Goal: Task Accomplishment & Management: Manage account settings

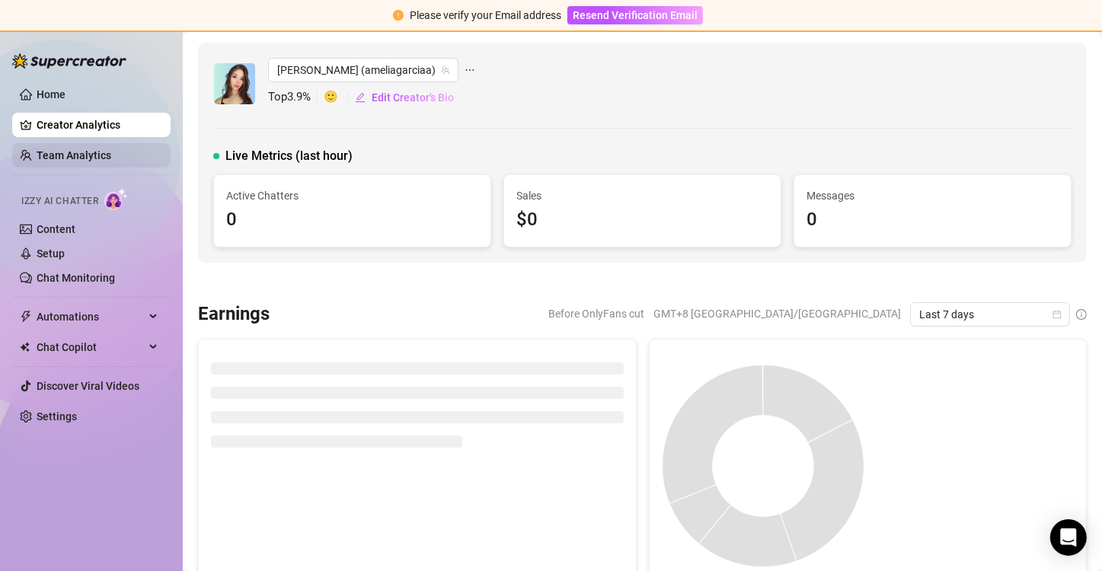
click at [105, 149] on link "Team Analytics" at bounding box center [74, 155] width 75 height 12
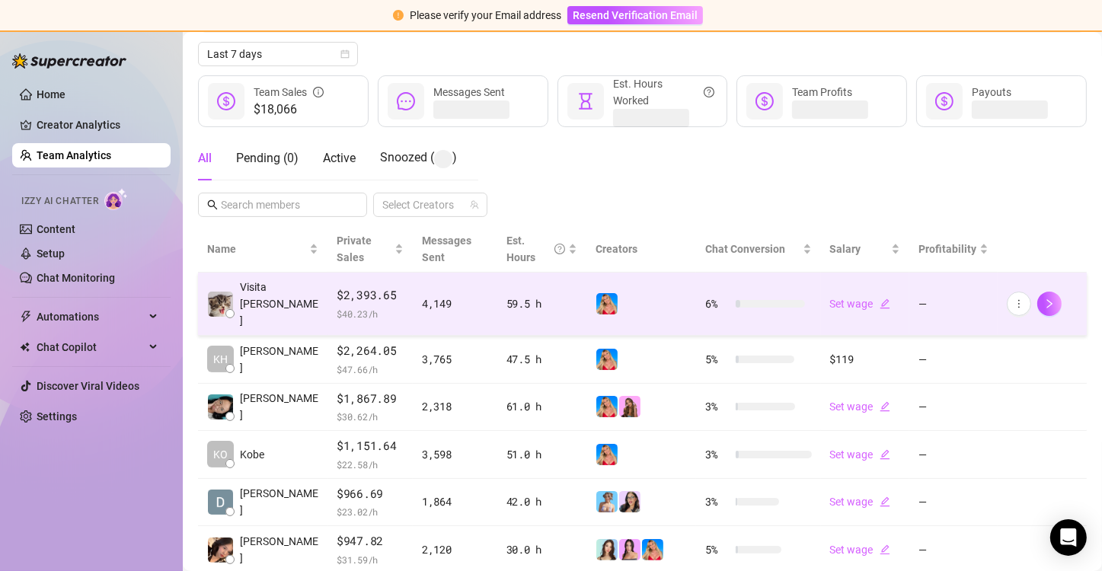
scroll to position [171, 0]
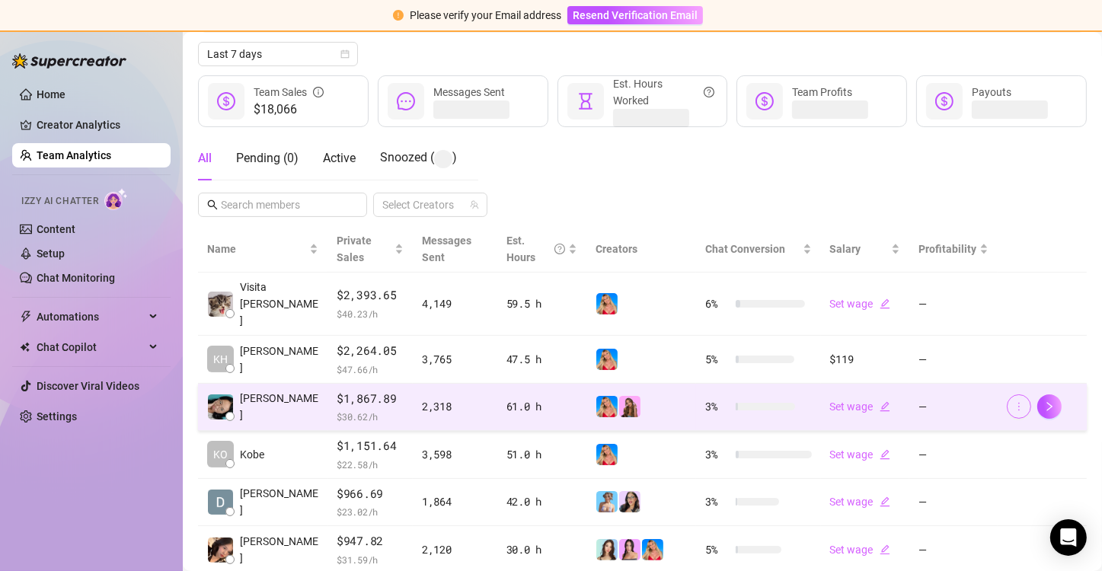
click at [1014, 401] on icon "more" at bounding box center [1019, 406] width 11 height 11
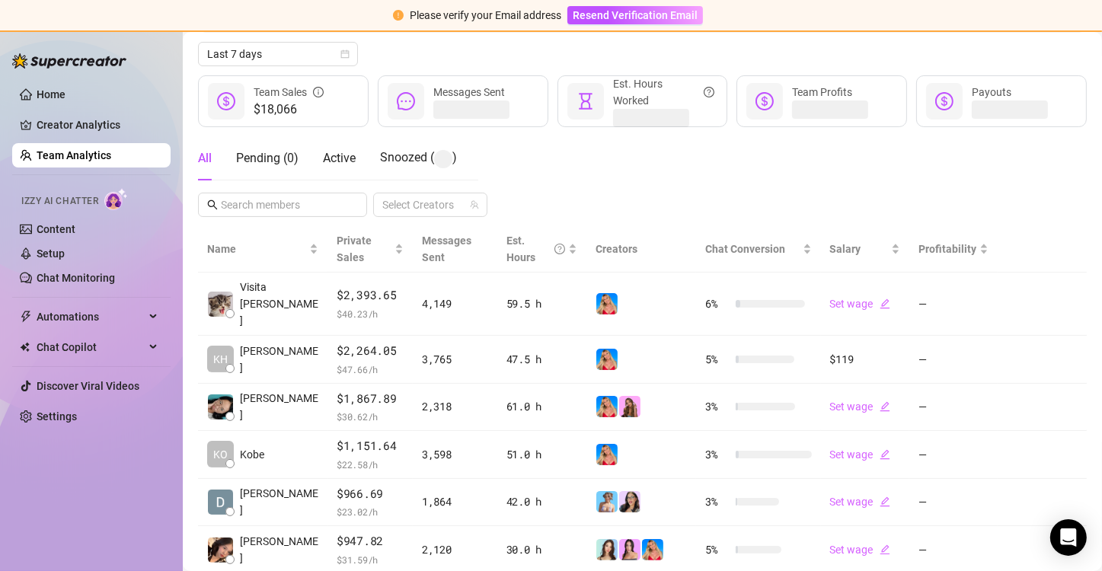
click at [883, 158] on div "All Pending ( 0 ) Active Snoozed ( ) Select Creators" at bounding box center [642, 176] width 889 height 81
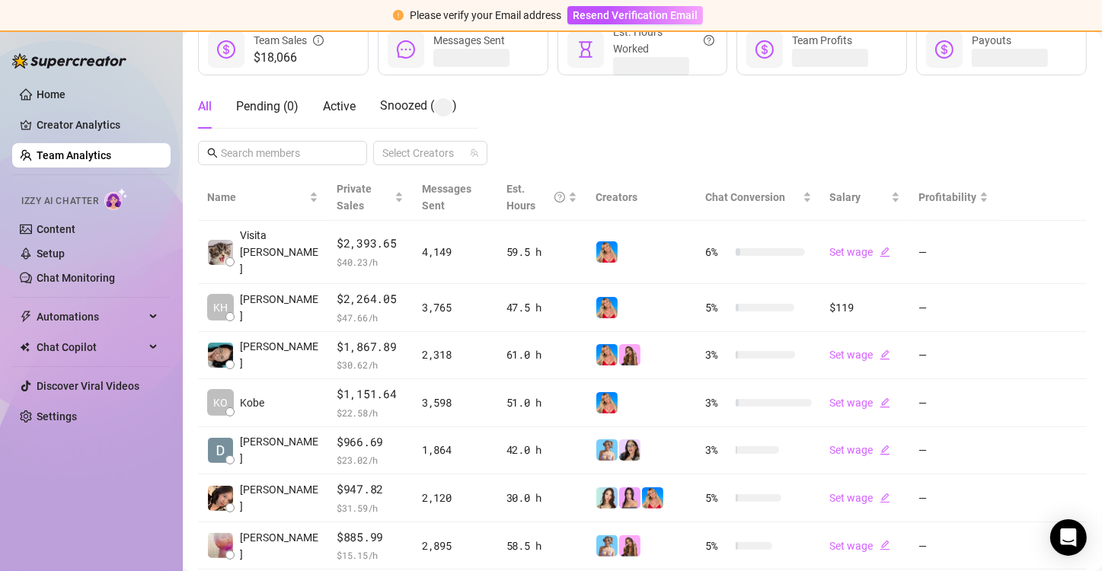
scroll to position [224, 0]
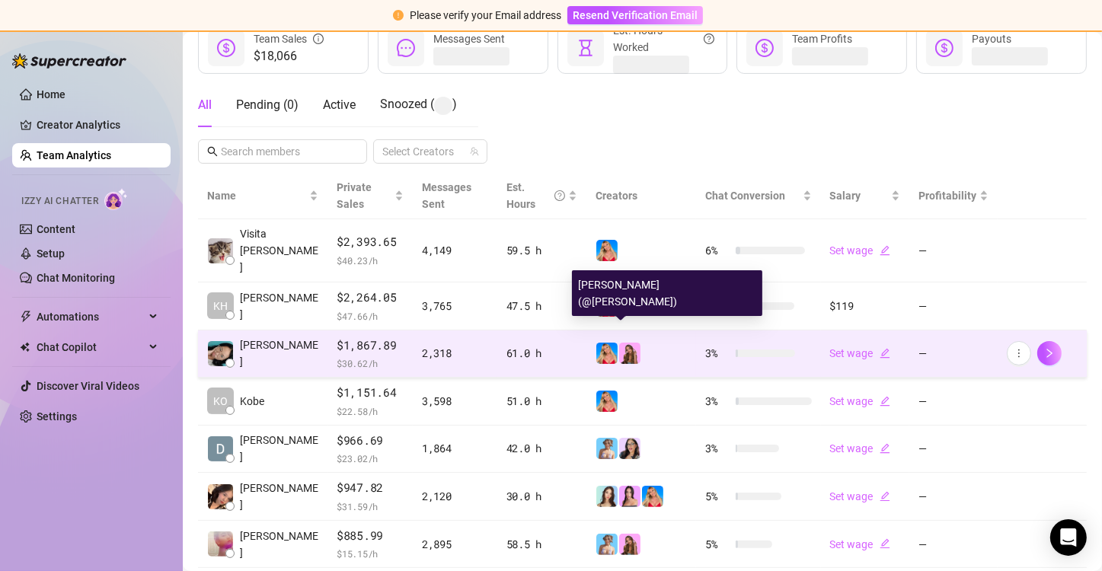
click at [631, 343] on img at bounding box center [629, 353] width 21 height 21
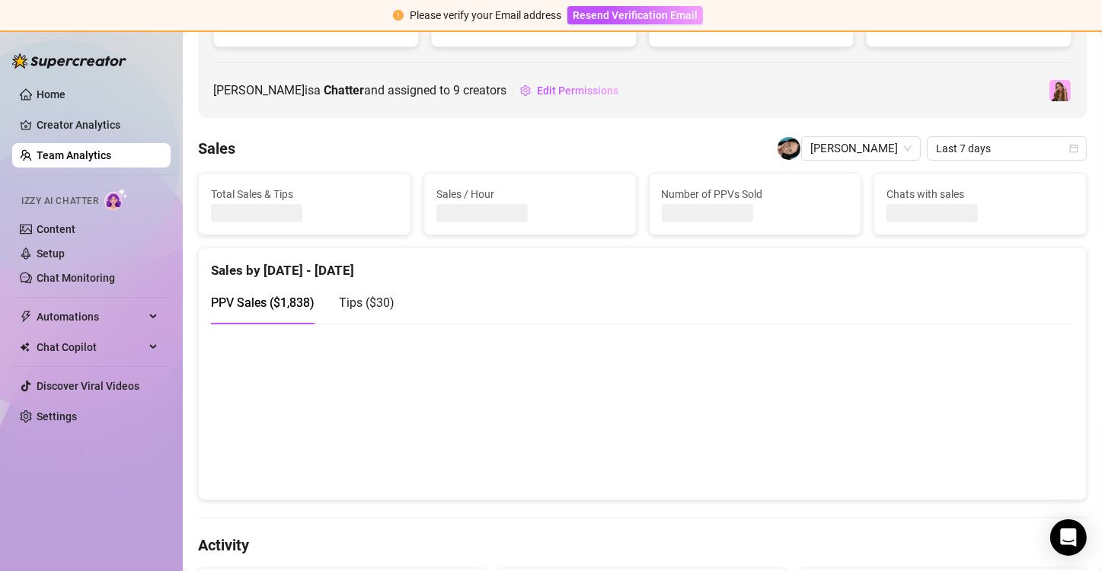
scroll to position [75, 0]
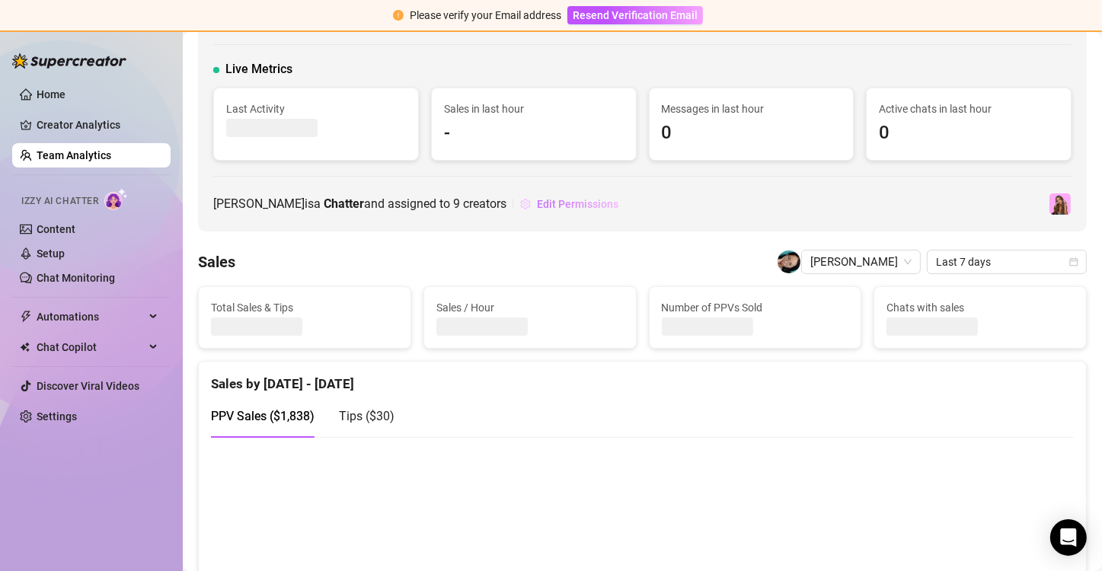
click at [537, 200] on span "Edit Permissions" at bounding box center [577, 204] width 81 height 12
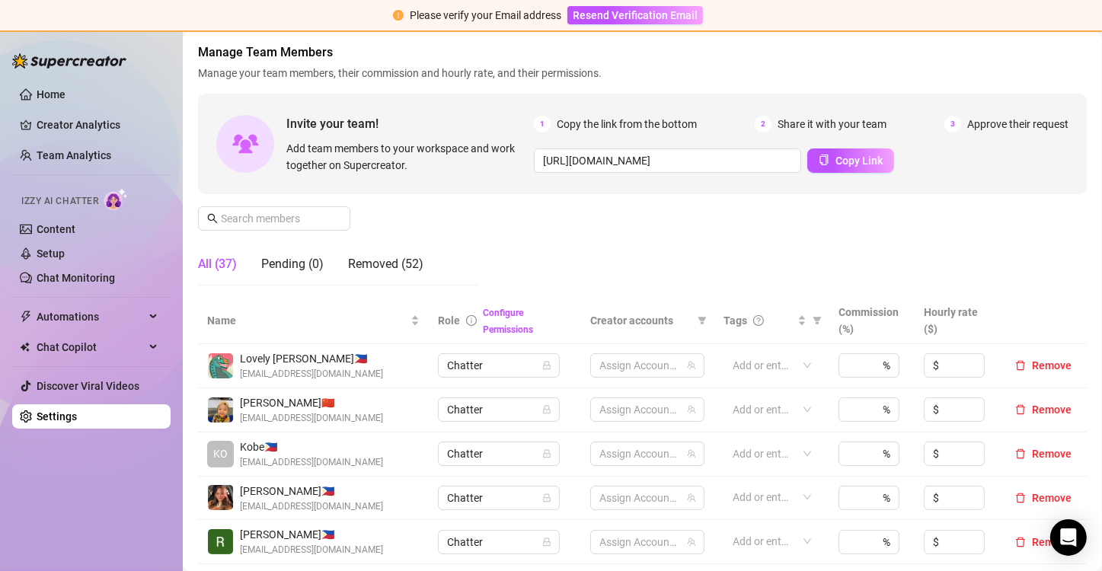
scroll to position [52, 0]
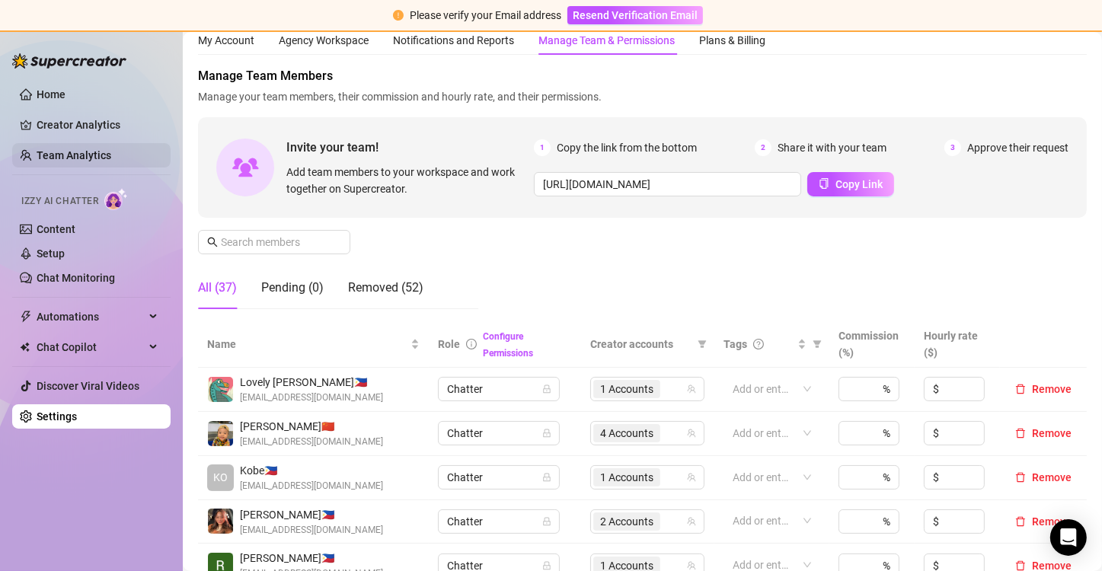
click at [86, 158] on link "Team Analytics" at bounding box center [74, 155] width 75 height 12
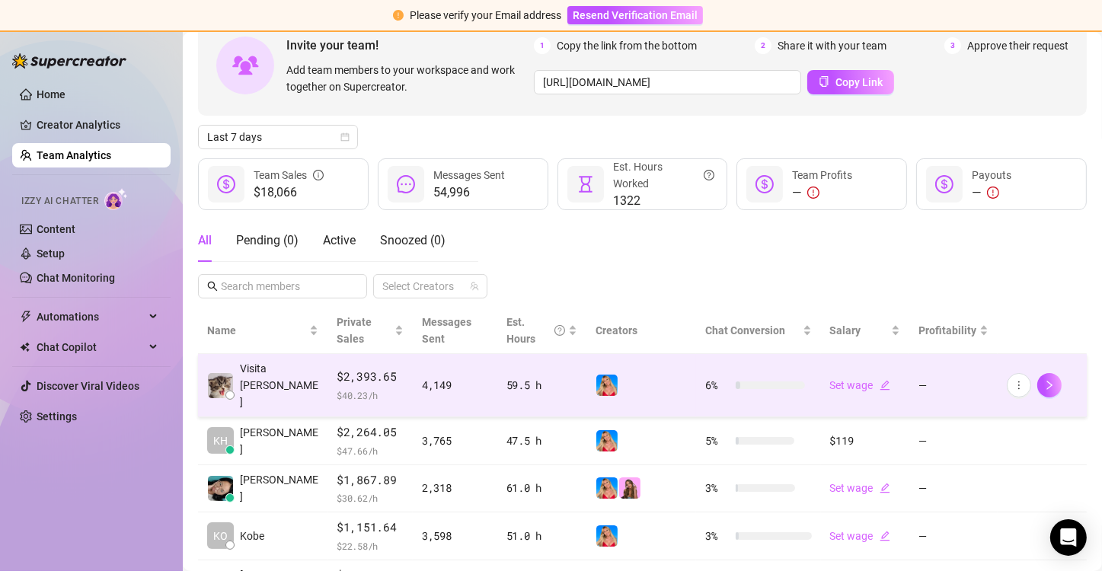
scroll to position [88, 0]
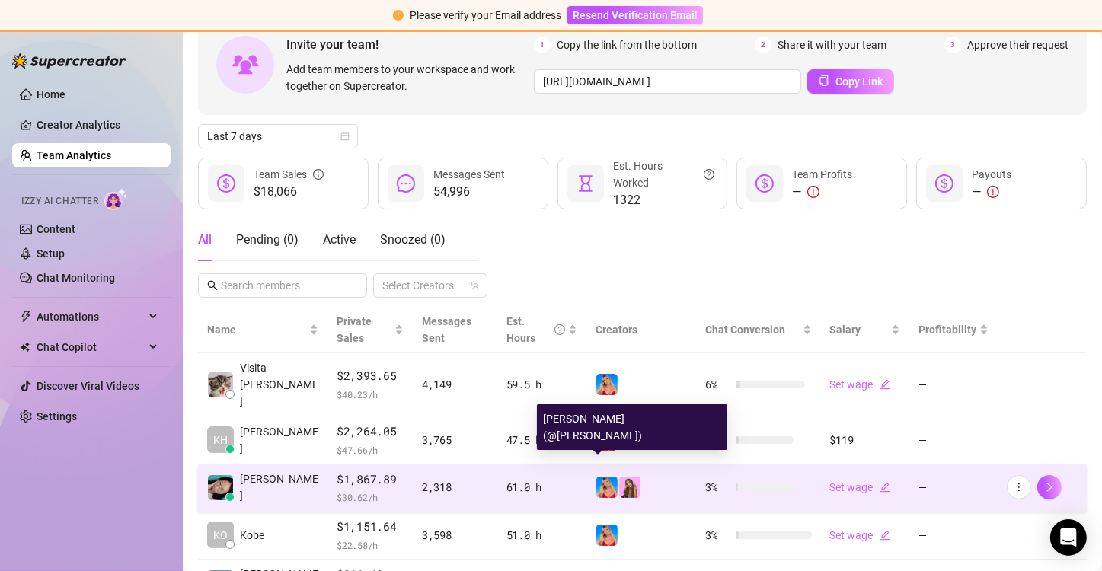
click at [599, 477] on img at bounding box center [606, 487] width 21 height 21
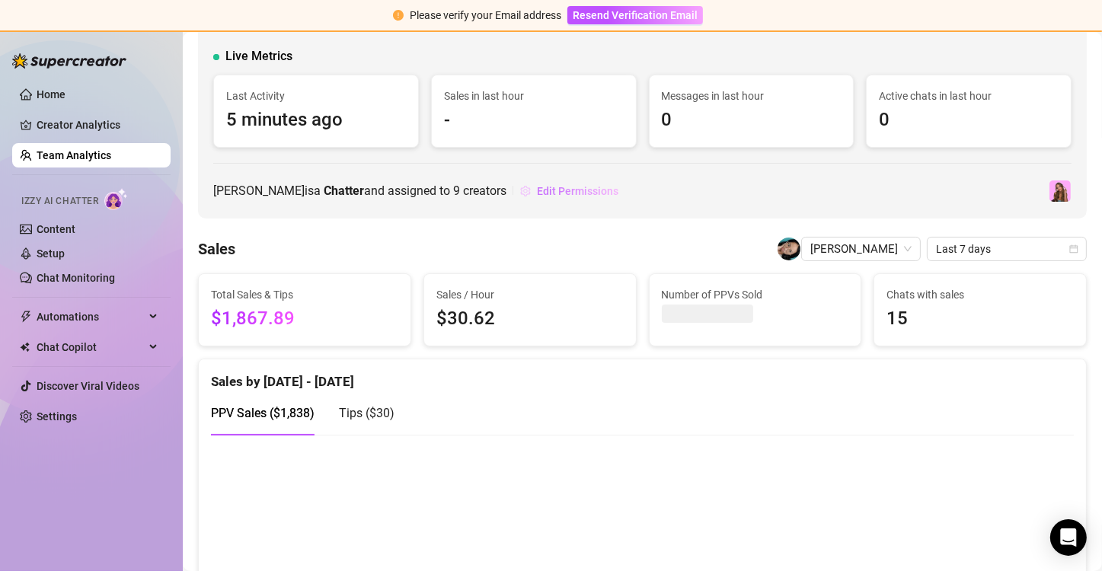
click at [537, 190] on span "Edit Permissions" at bounding box center [577, 191] width 81 height 12
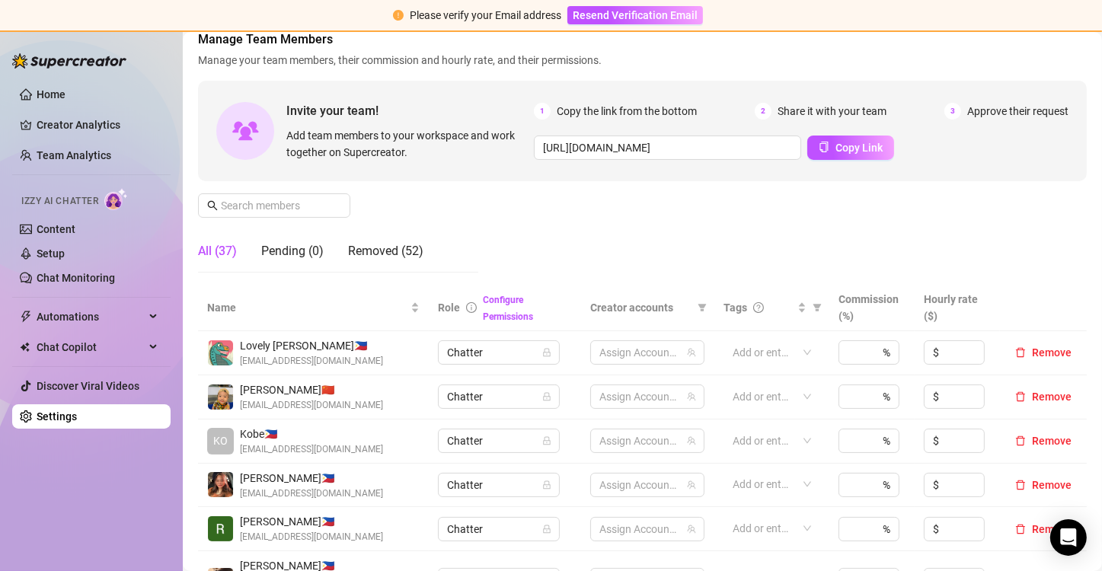
scroll to position [88, 0]
click at [69, 159] on link "Team Analytics" at bounding box center [74, 155] width 75 height 12
